Goal: Check status: Check status

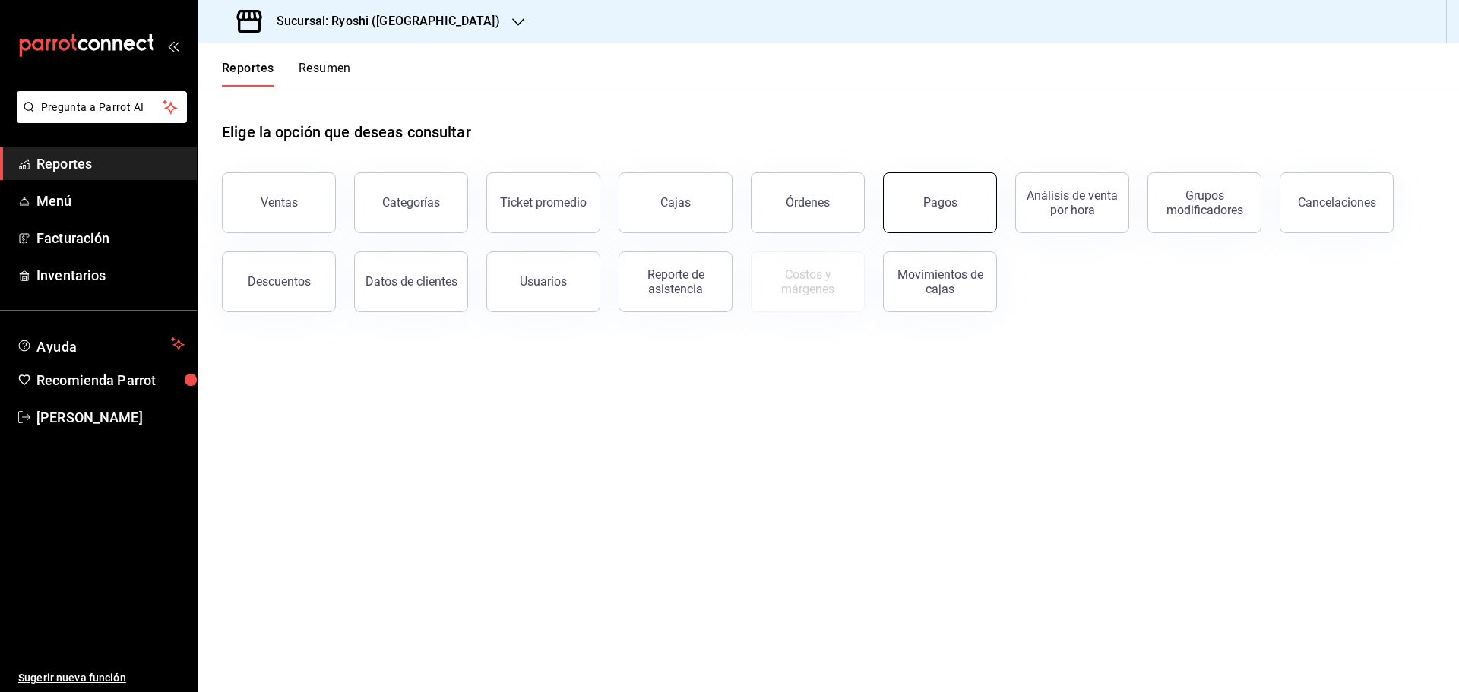
click at [941, 201] on div "Pagos" at bounding box center [940, 202] width 34 height 14
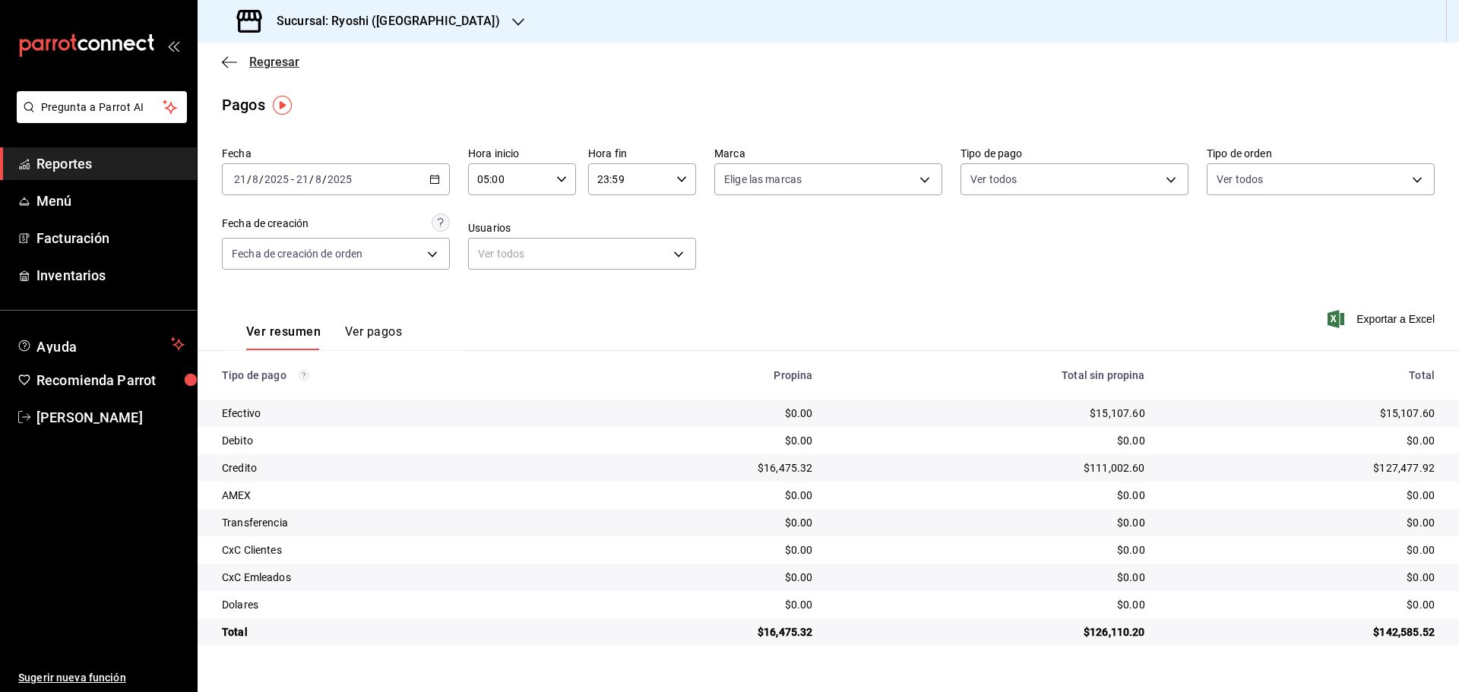
click at [225, 59] on icon "button" at bounding box center [229, 62] width 15 height 14
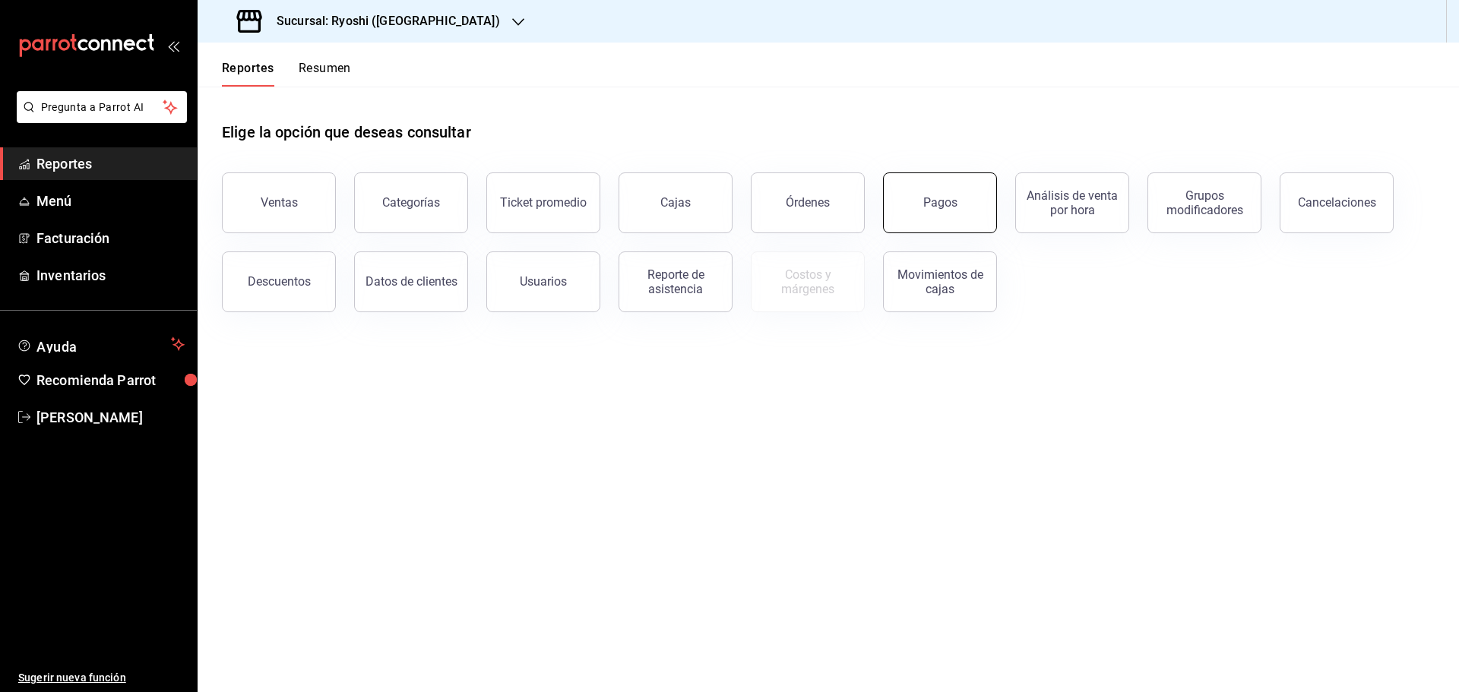
click at [938, 192] on button "Pagos" at bounding box center [940, 202] width 114 height 61
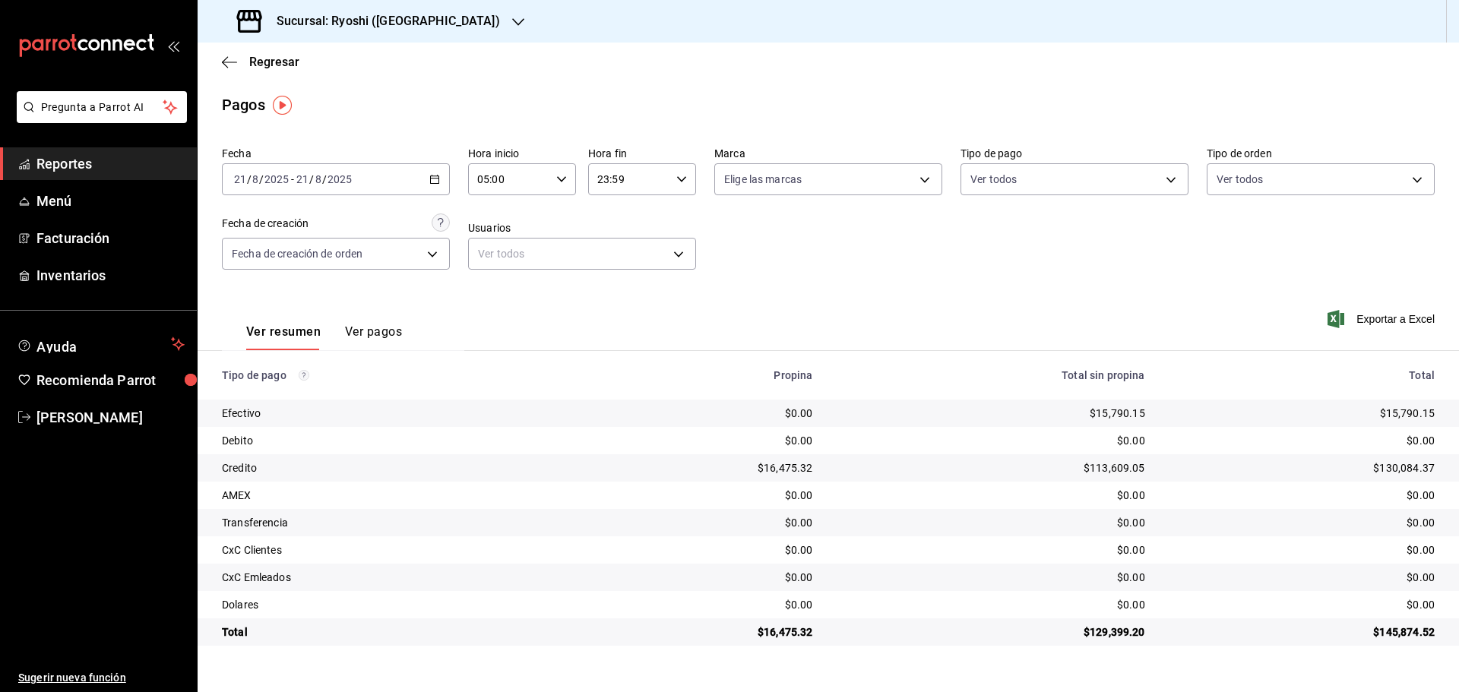
click at [512, 17] on icon "button" at bounding box center [518, 22] width 12 height 12
click at [226, 93] on span "Mochomos ([GEOGRAPHIC_DATA])" at bounding box center [294, 100] width 169 height 16
click at [435, 177] on icon "button" at bounding box center [434, 179] width 11 height 11
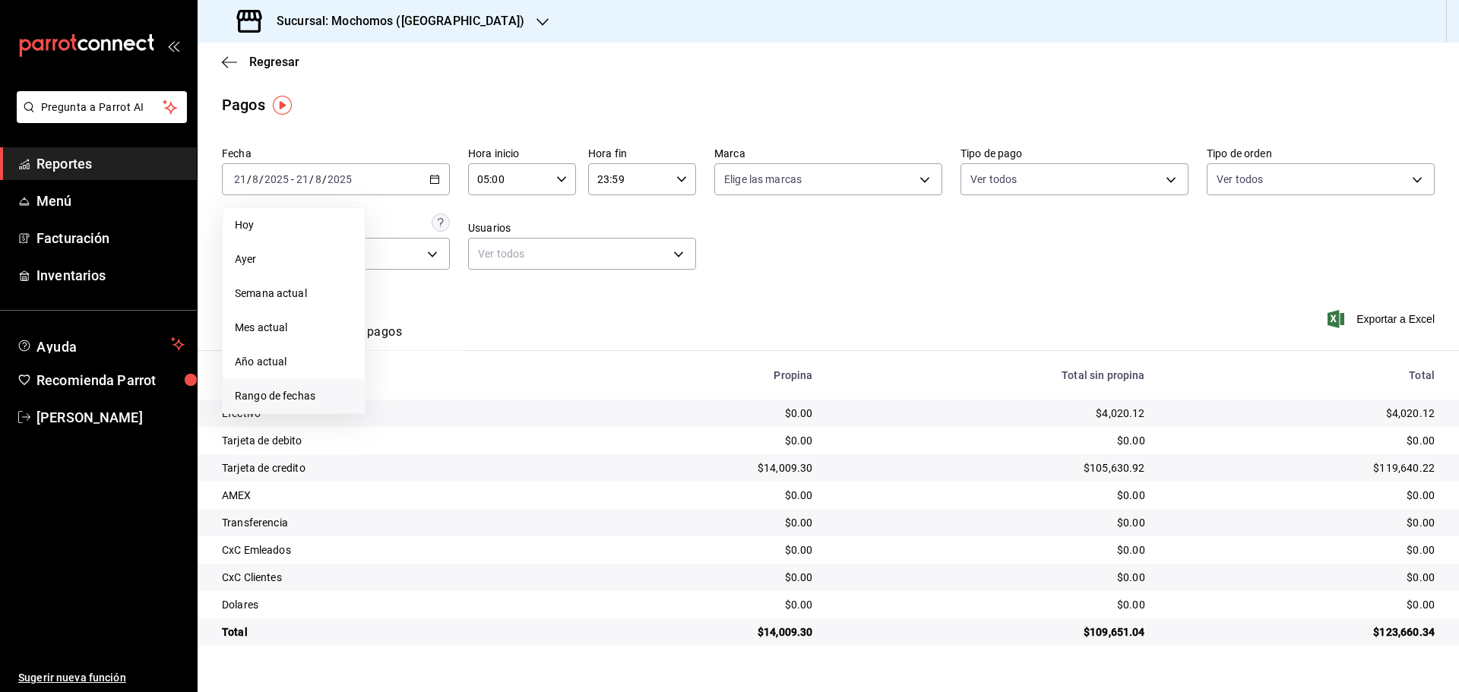
click at [274, 391] on span "Rango de fechas" at bounding box center [294, 396] width 118 height 16
click at [476, 383] on abbr "21" at bounding box center [478, 380] width 10 height 11
drag, startPoint x: 500, startPoint y: 376, endPoint x: 541, endPoint y: 339, distance: 55.4
click at [501, 376] on abbr "22" at bounding box center [505, 380] width 10 height 11
click at [565, 175] on icon "button" at bounding box center [561, 179] width 11 height 11
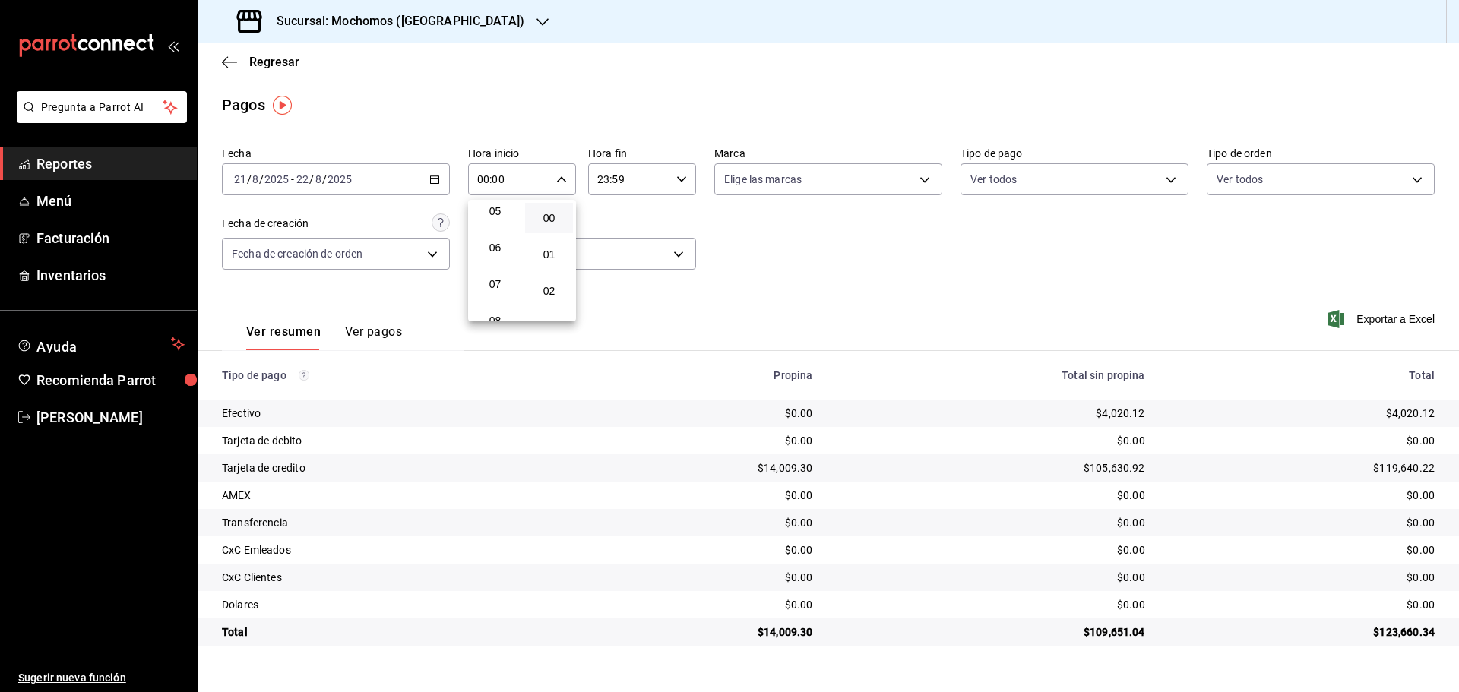
scroll to position [152, 0]
click at [499, 250] on span "05" at bounding box center [495, 248] width 30 height 12
type input "05:00"
click at [682, 179] on div at bounding box center [729, 346] width 1459 height 692
click at [682, 179] on icon "button" at bounding box center [681, 179] width 11 height 11
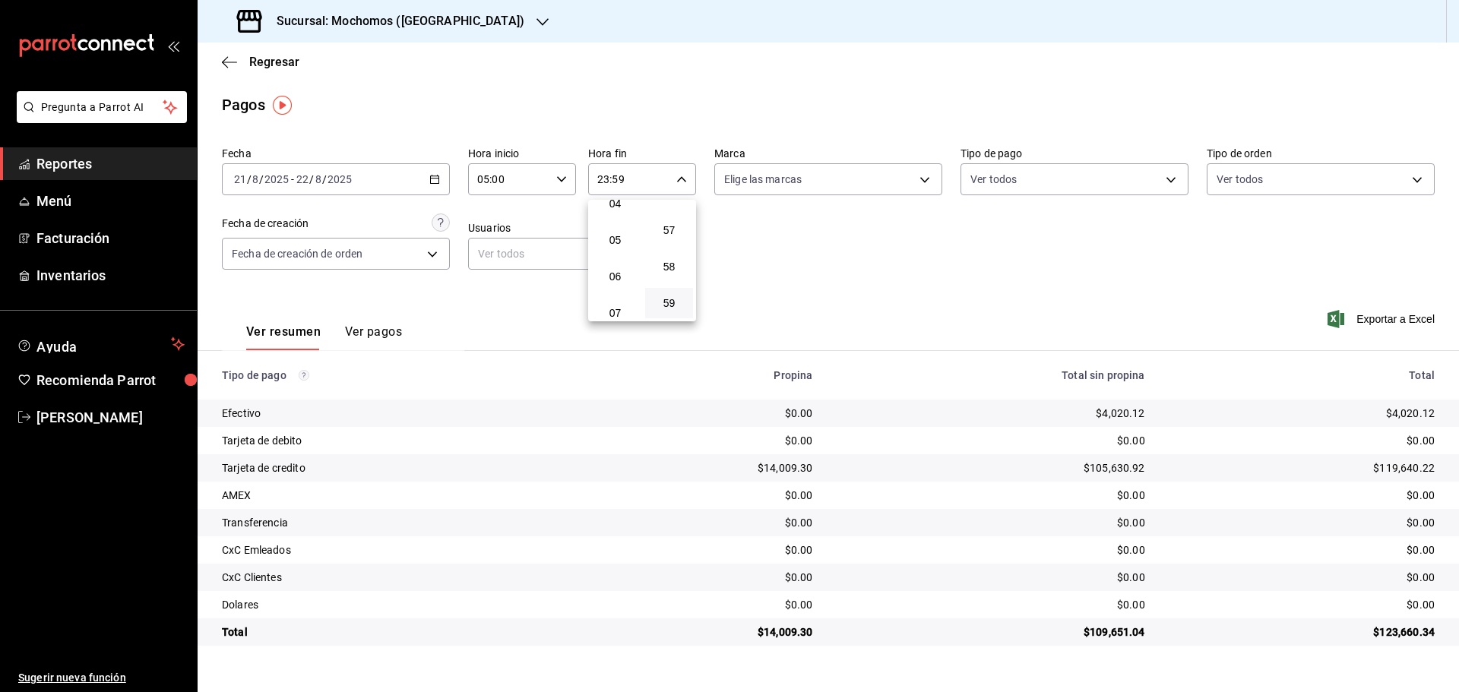
scroll to position [146, 0]
click at [620, 252] on span "05" at bounding box center [615, 254] width 30 height 12
type input "05:59"
click at [461, 17] on div at bounding box center [729, 346] width 1459 height 692
click at [536, 17] on icon "button" at bounding box center [542, 22] width 12 height 12
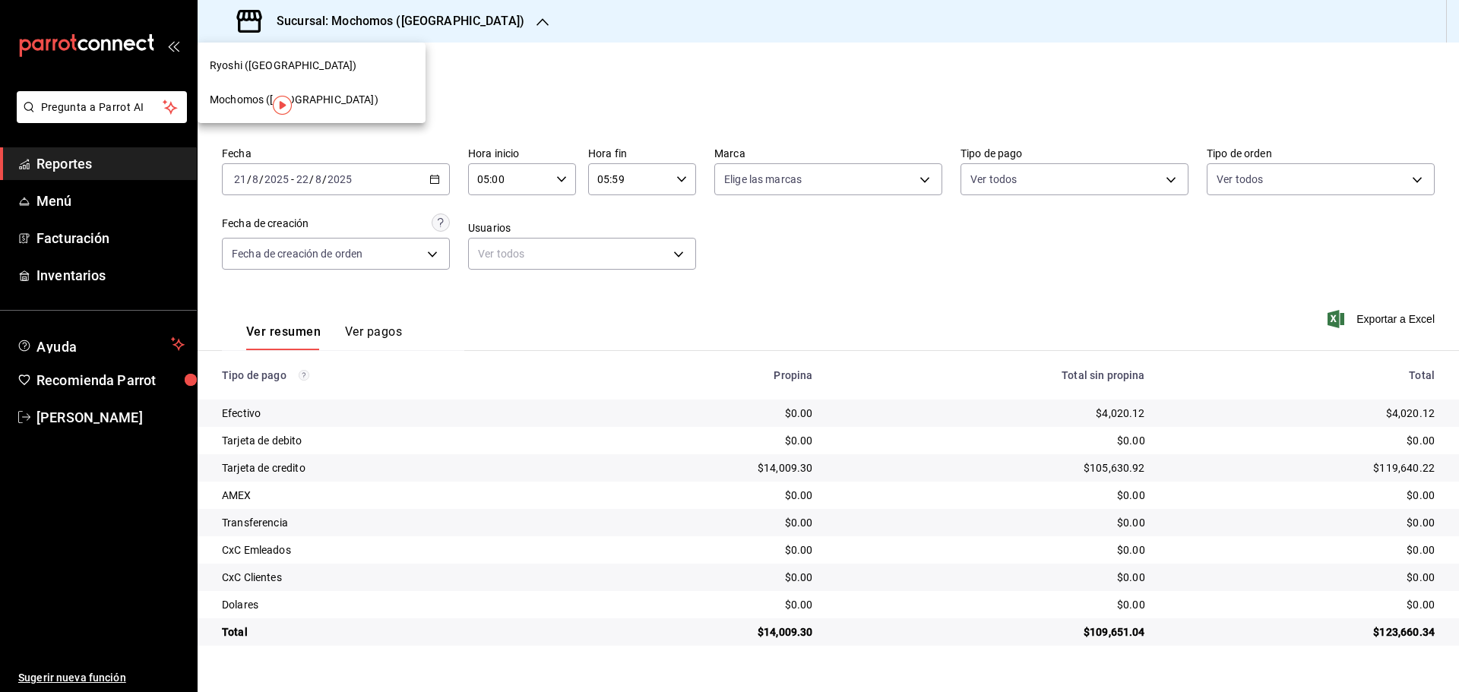
click at [229, 63] on span "Ryoshi ([GEOGRAPHIC_DATA])" at bounding box center [283, 66] width 147 height 16
